Goal: Information Seeking & Learning: Find specific fact

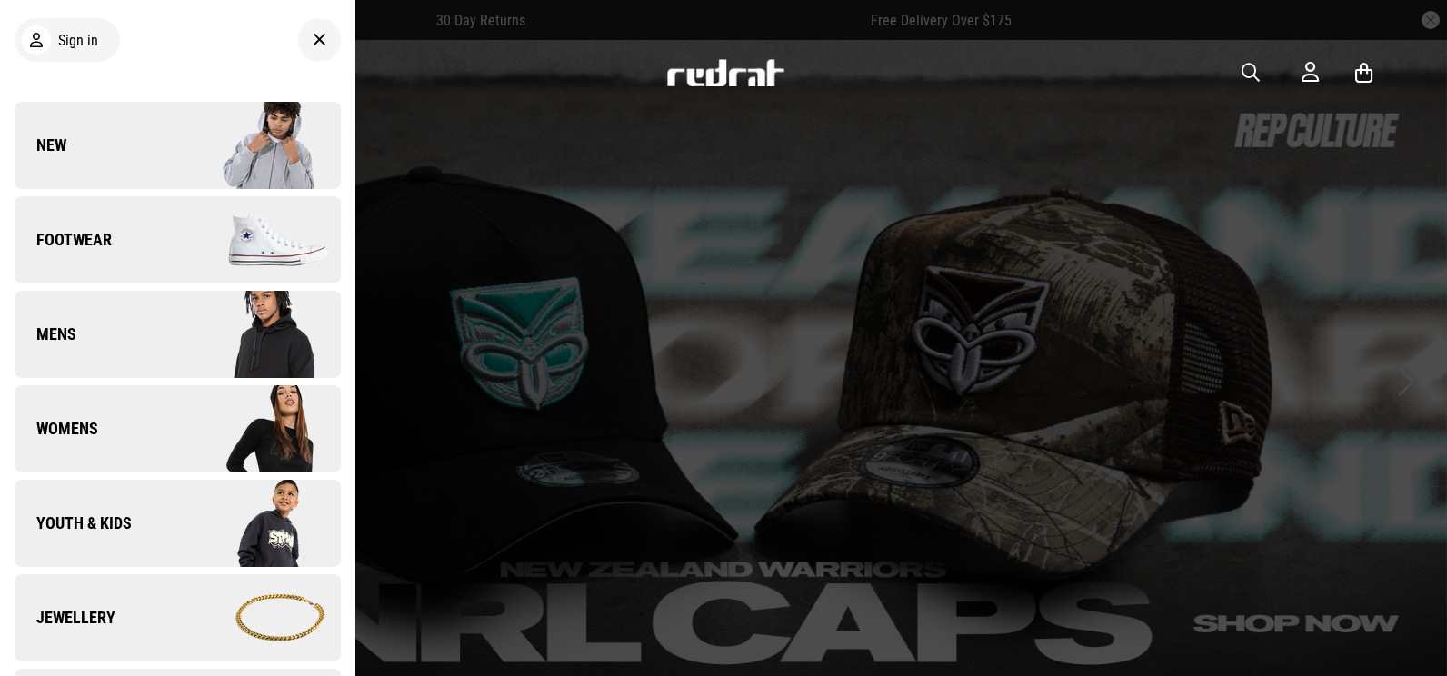
click at [178, 132] on img at bounding box center [258, 145] width 163 height 91
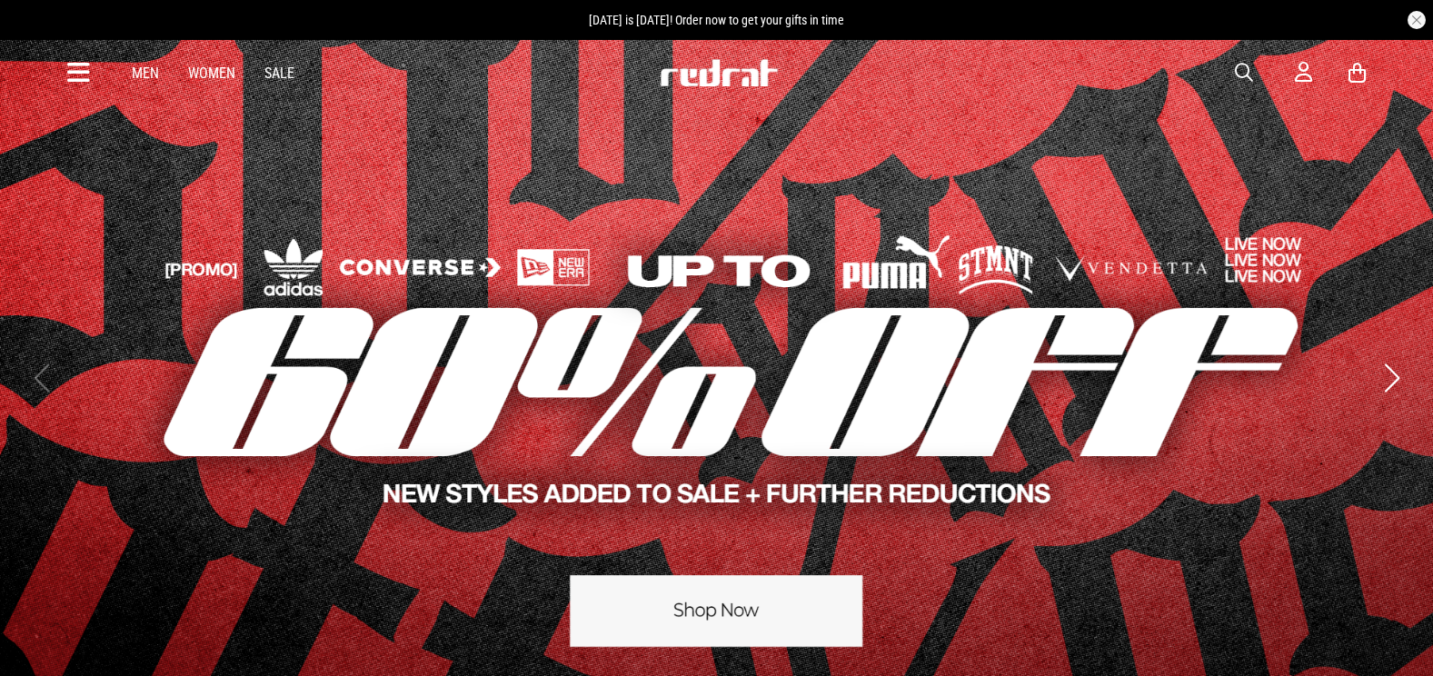
click at [1240, 68] on span "button" at bounding box center [1244, 73] width 18 height 22
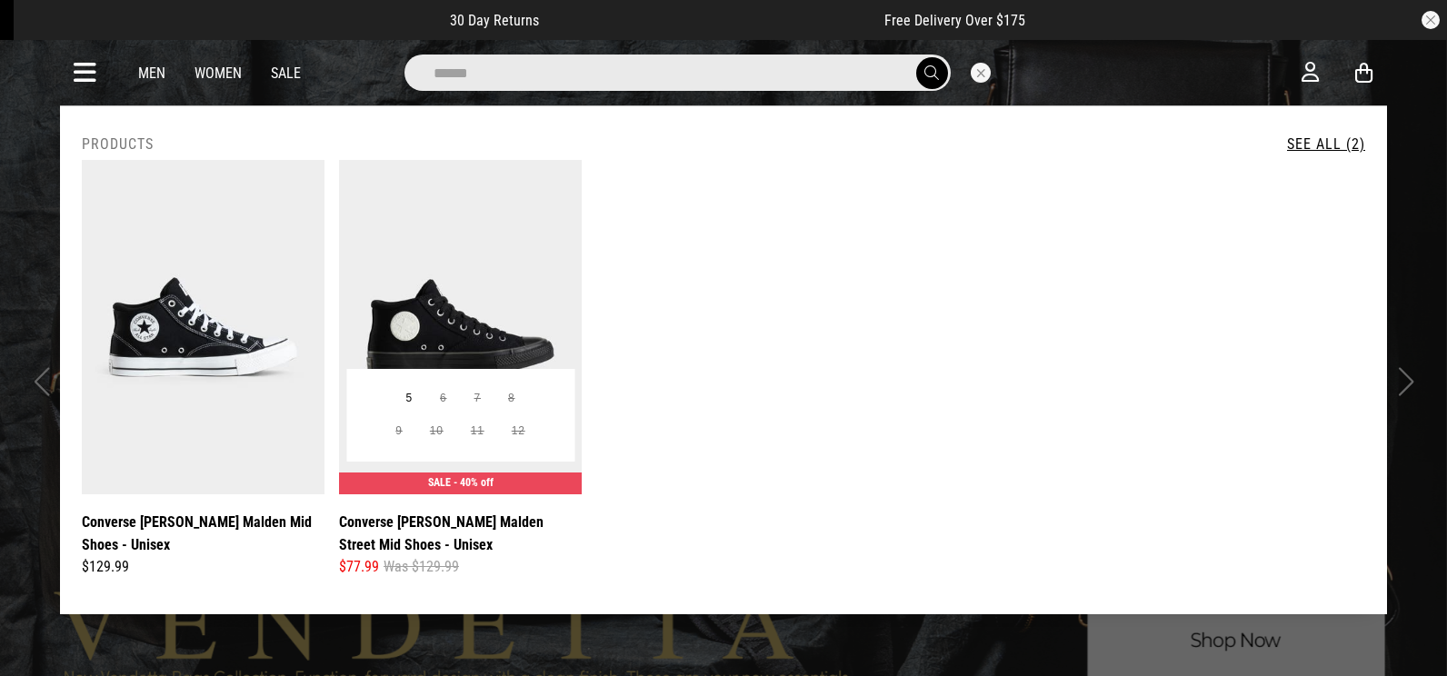
type input "******"
click at [445, 245] on img at bounding box center [460, 327] width 243 height 335
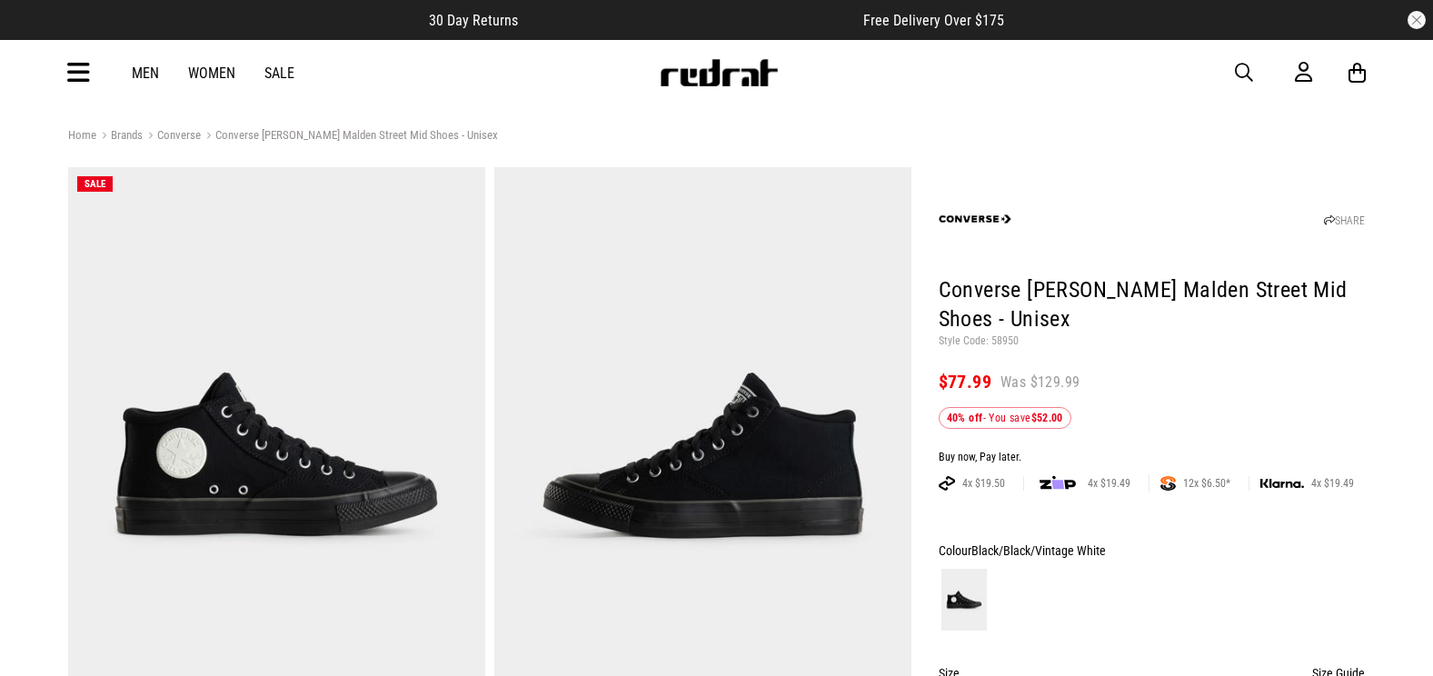
click at [75, 68] on icon at bounding box center [78, 73] width 23 height 30
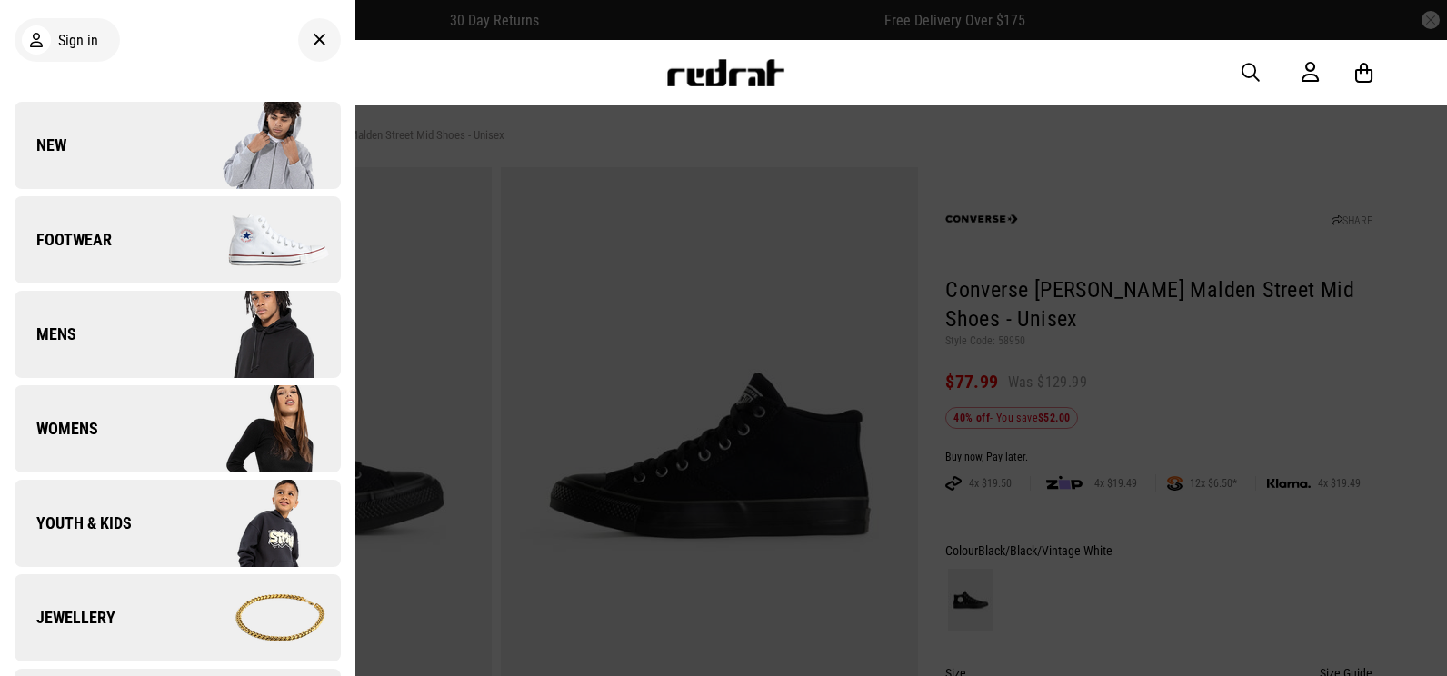
click at [206, 134] on img at bounding box center [258, 145] width 163 height 91
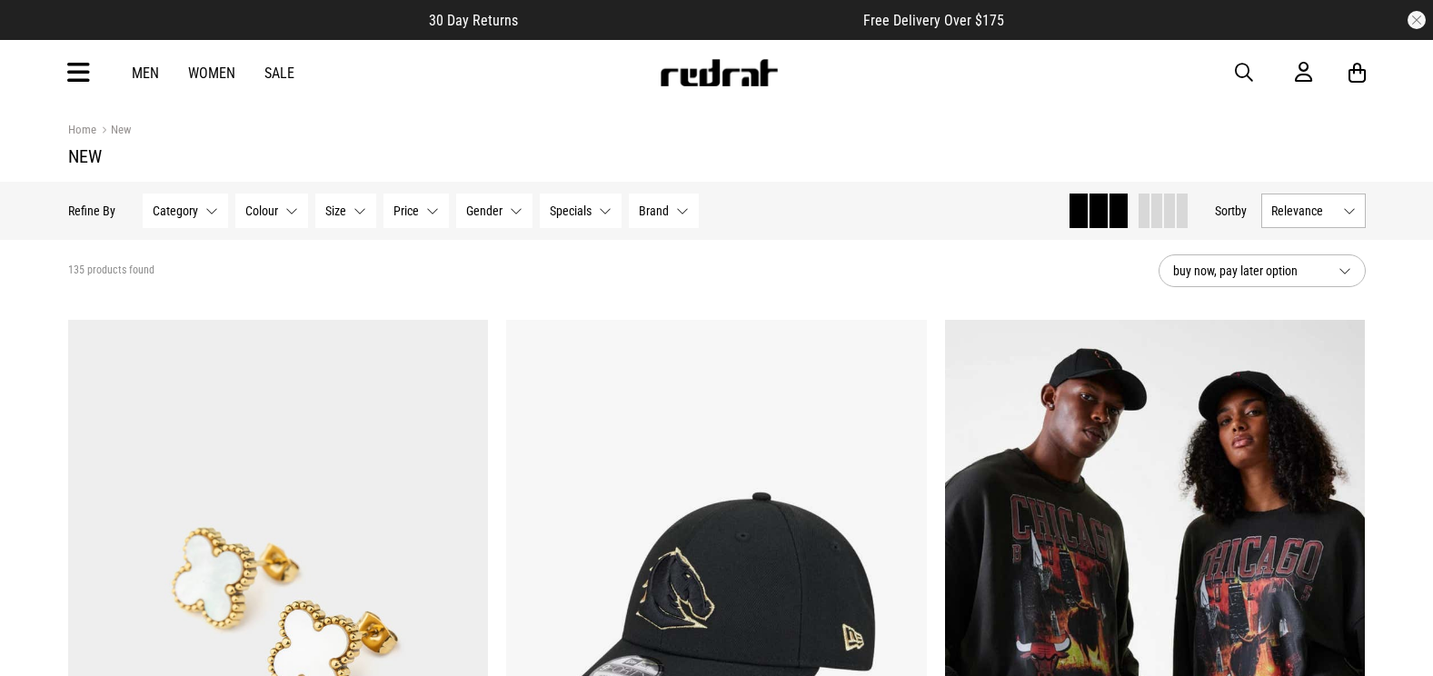
click at [1247, 80] on span "button" at bounding box center [1244, 73] width 18 height 22
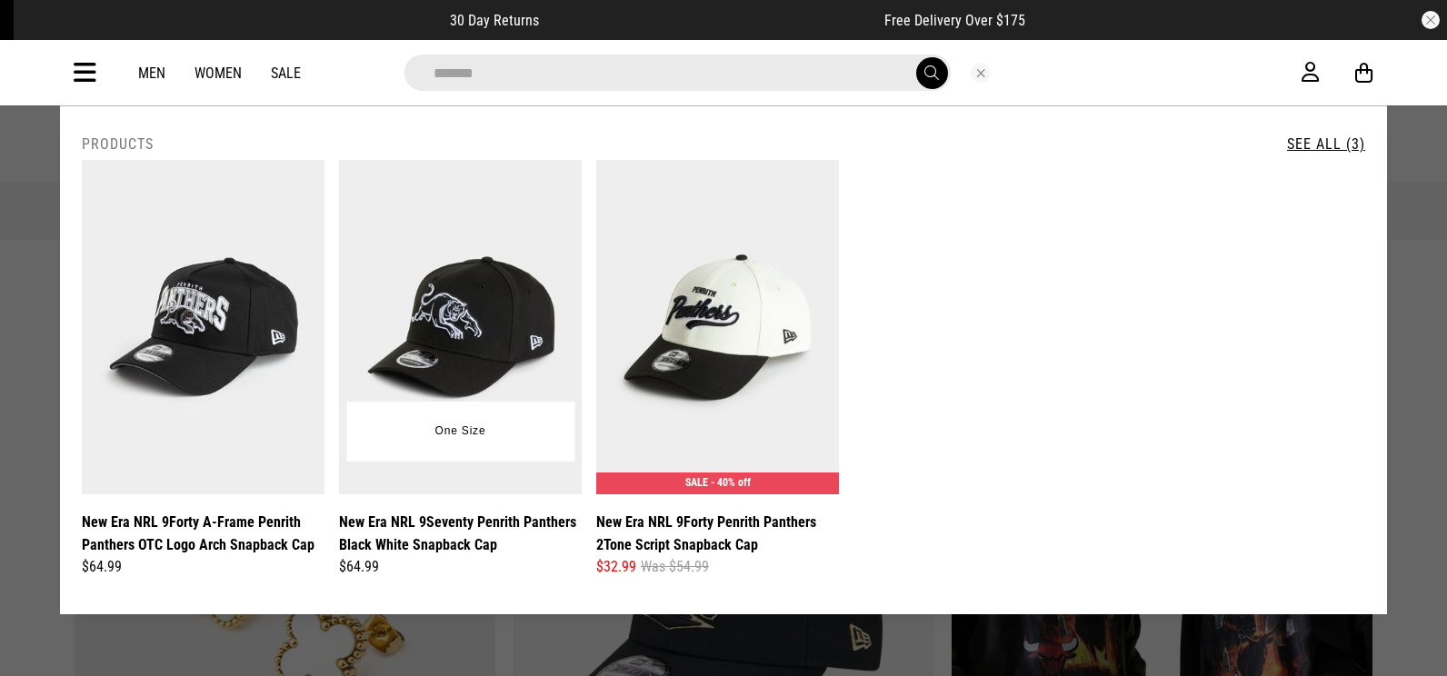
type input "*******"
click at [428, 549] on link "New Era NRL 9Seventy Penrith Panthers Black White Snapback Cap" at bounding box center [460, 533] width 243 height 45
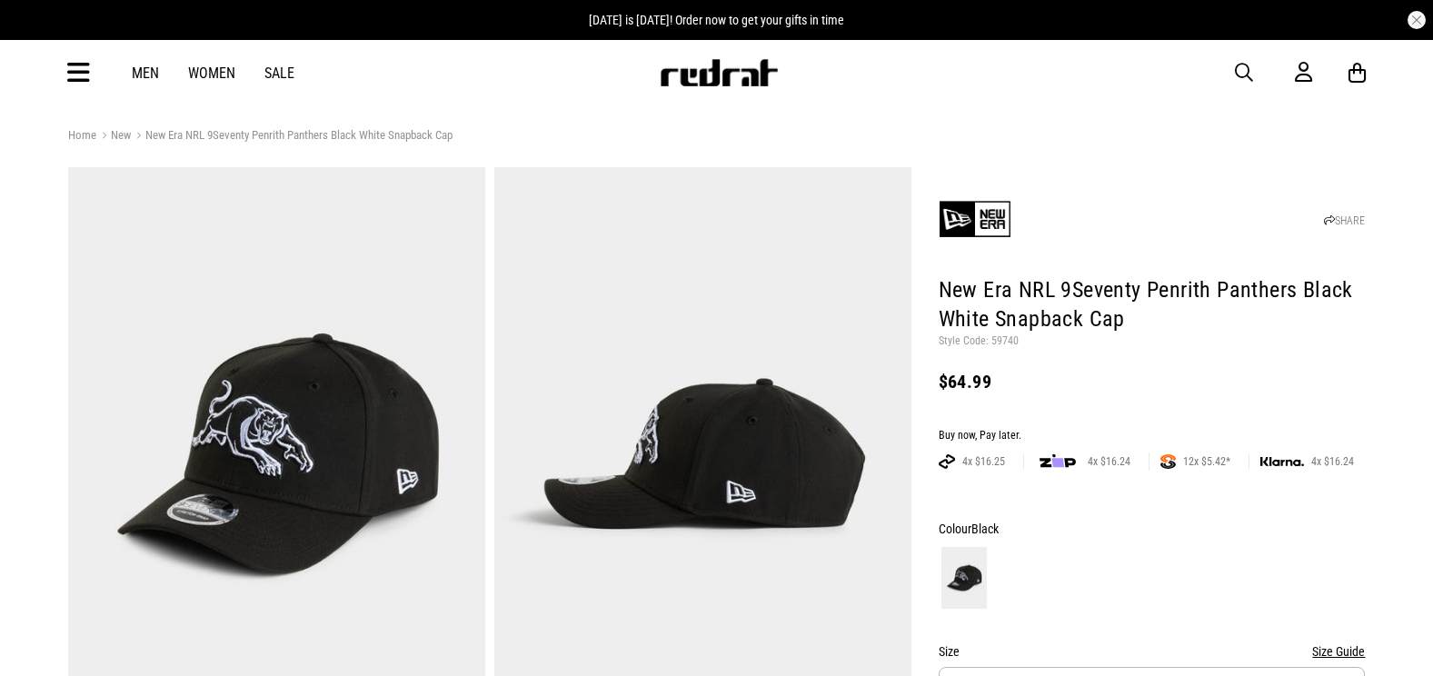
click at [1246, 72] on span "button" at bounding box center [1244, 73] width 18 height 22
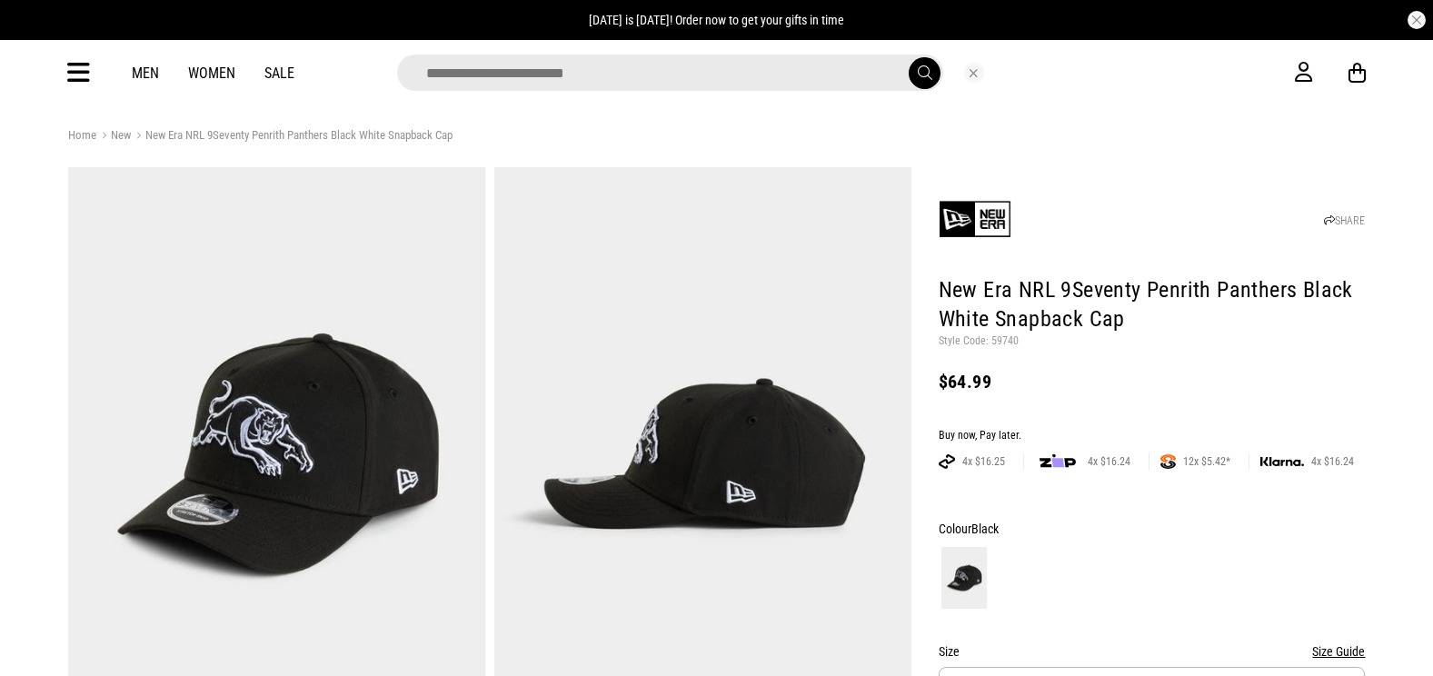
type input "*"
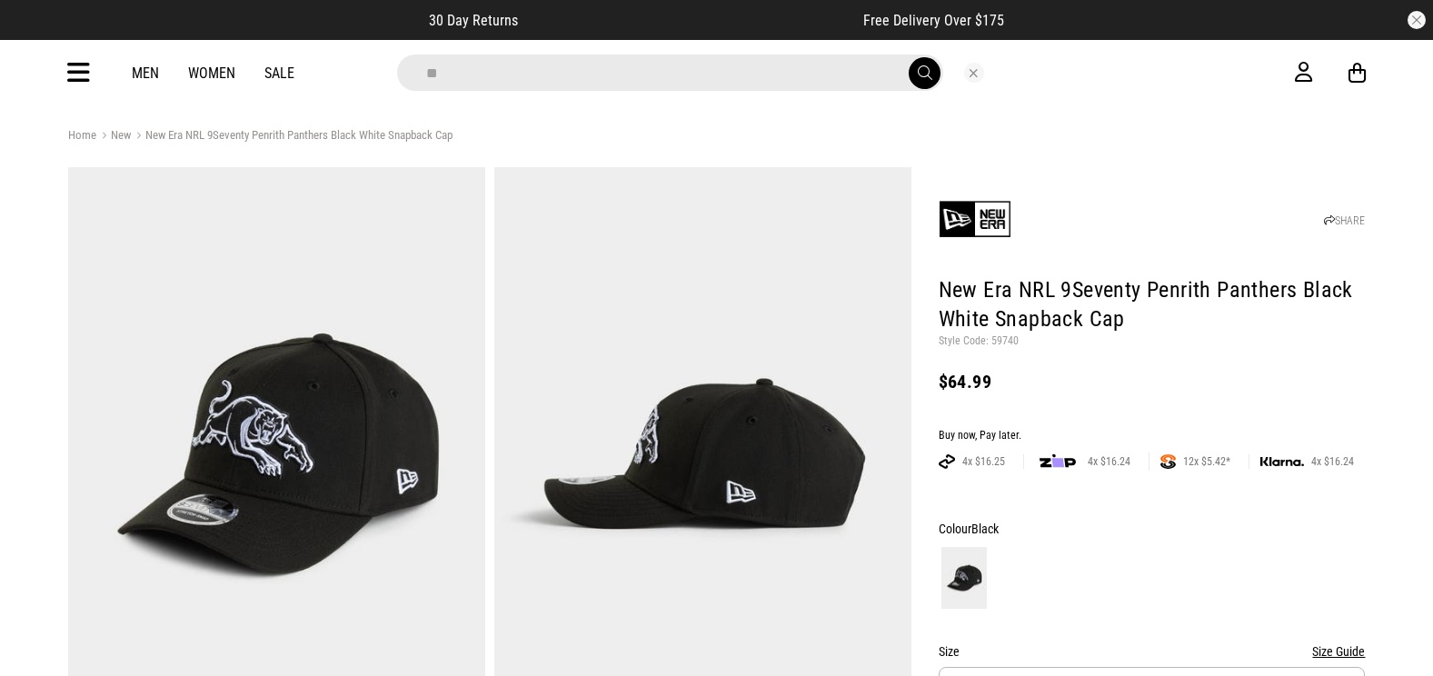
type input "*"
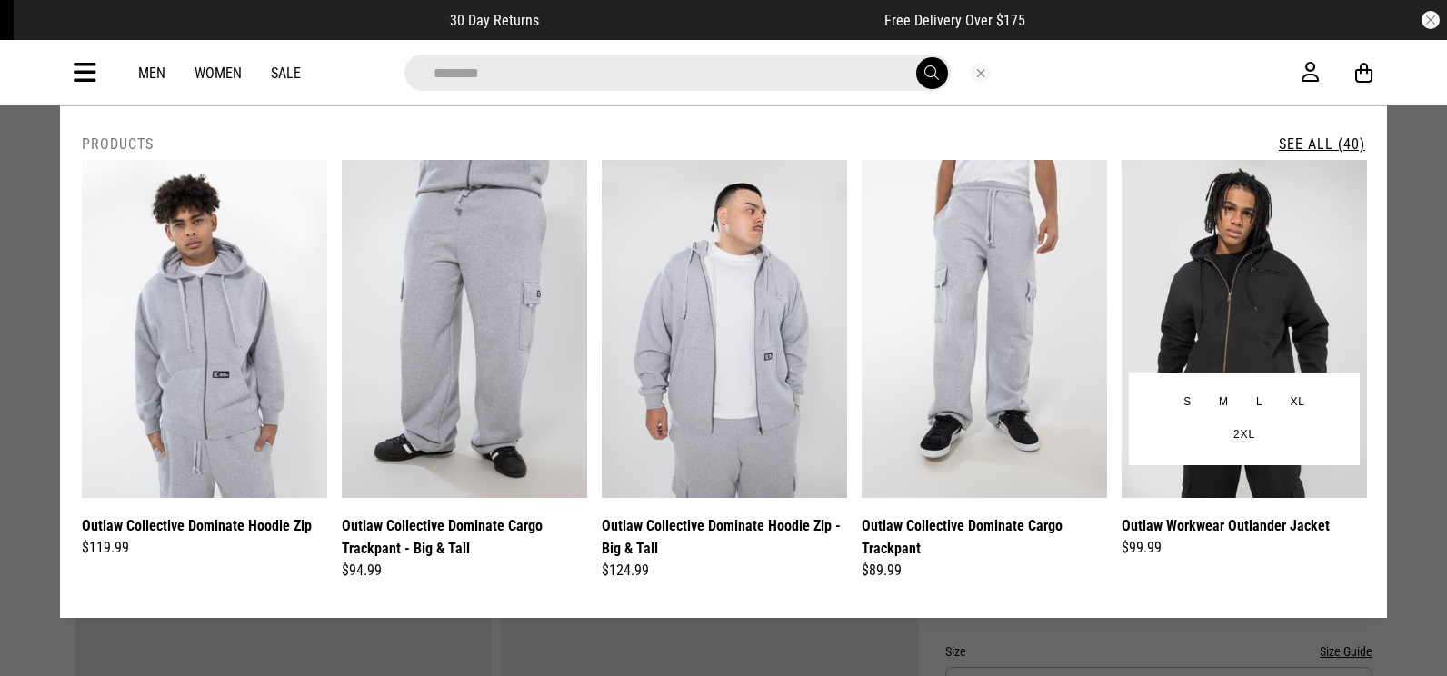
type input "******"
click at [1170, 273] on img at bounding box center [1244, 329] width 245 height 338
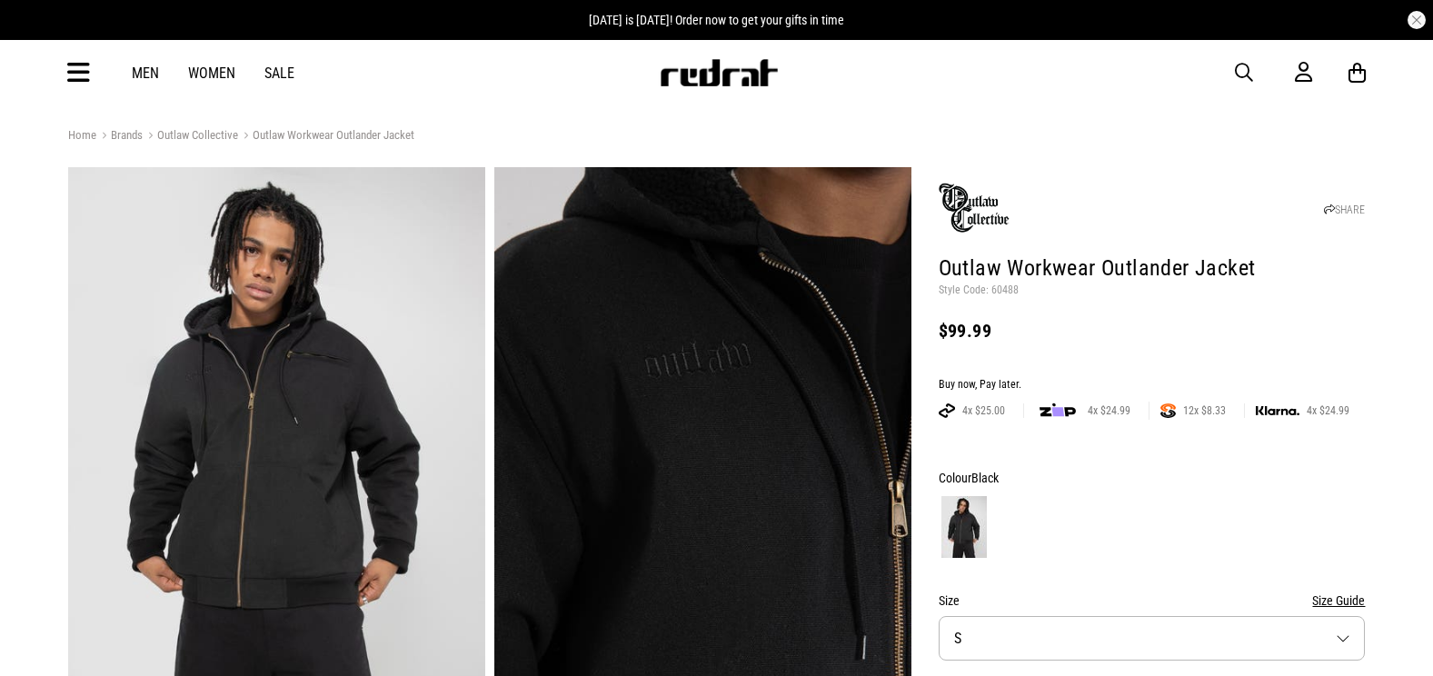
click at [1006, 286] on p "Style Code: 60488" at bounding box center [1152, 291] width 427 height 15
copy p "60488"
